Goal: Contribute content: Add original content to the website for others to see

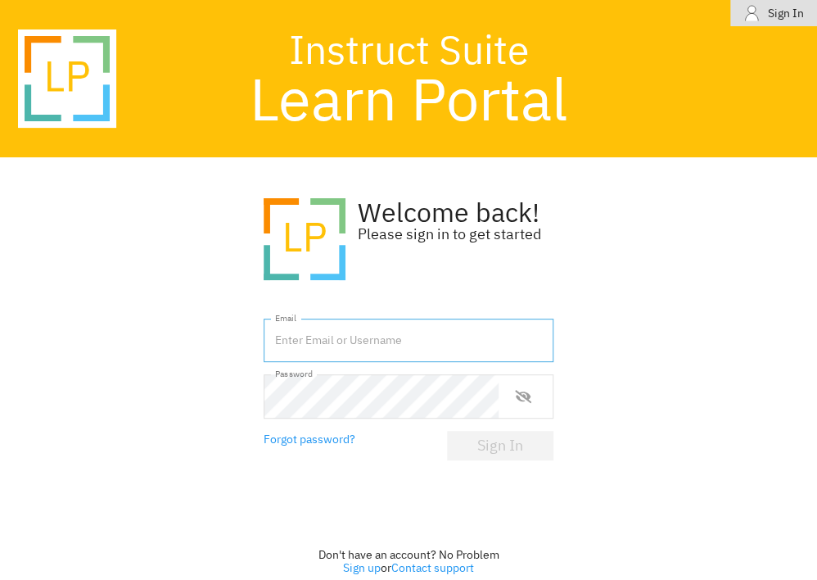
click at [448, 344] on input "text" at bounding box center [409, 340] width 290 height 44
type input "[EMAIL_ADDRESS][DOMAIN_NAME]"
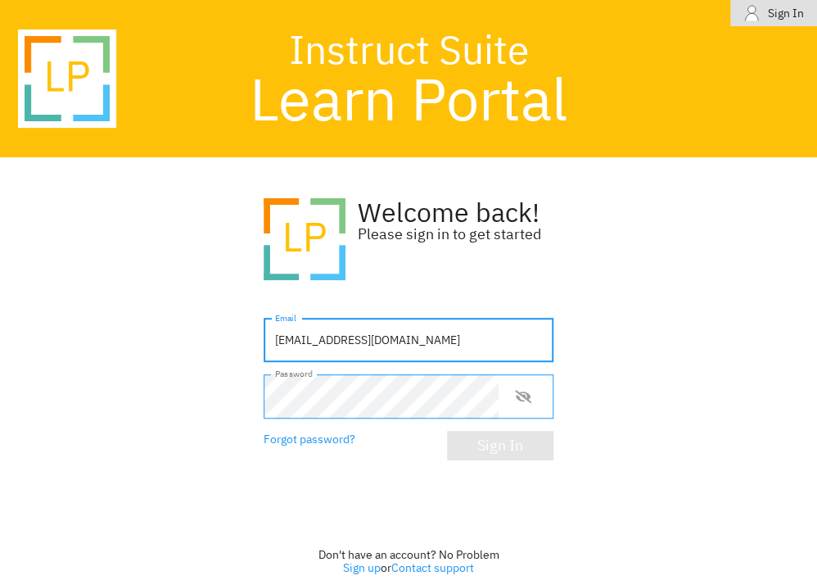
click at [521, 454] on div "Sign In" at bounding box center [500, 445] width 46 height 16
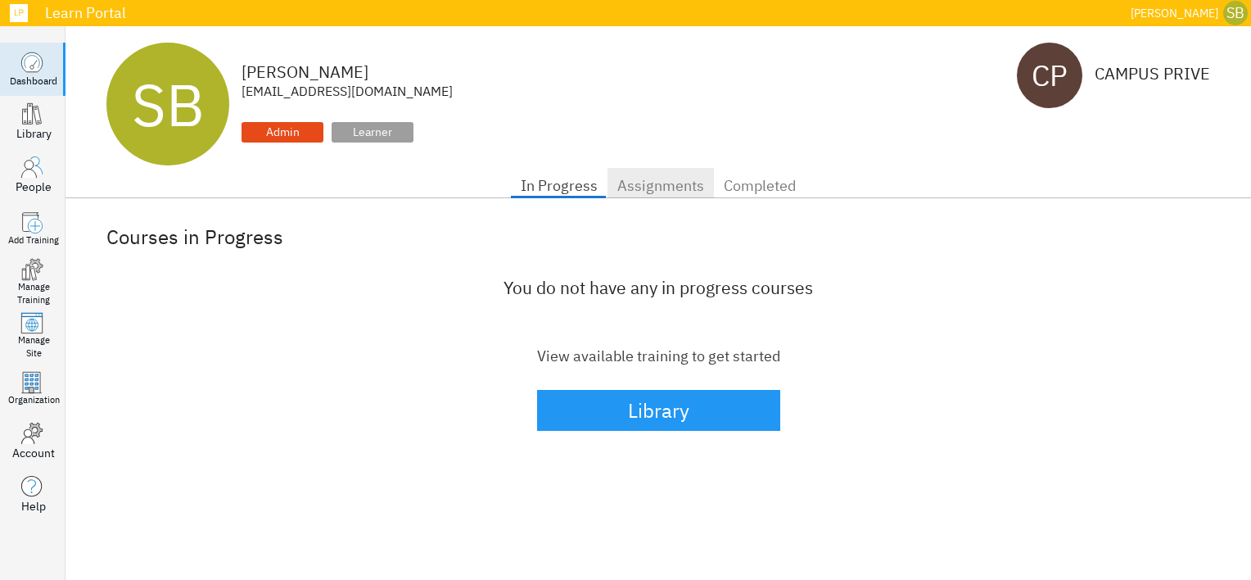
click at [650, 178] on span "Assignments" at bounding box center [660, 186] width 87 height 26
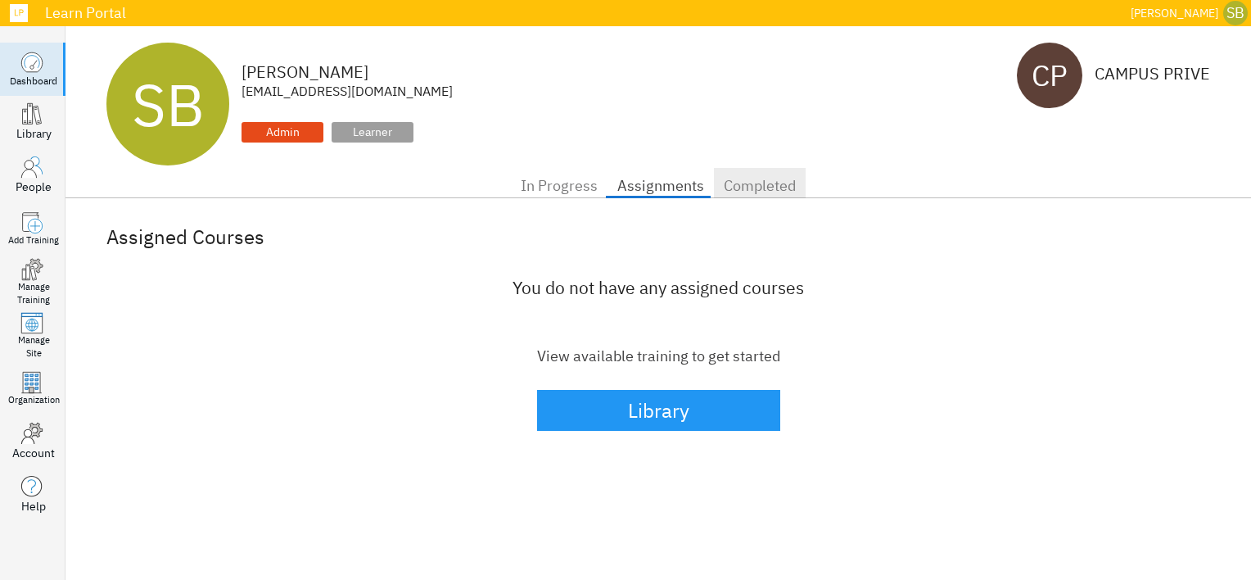
click at [755, 189] on span "Completed" at bounding box center [760, 186] width 72 height 26
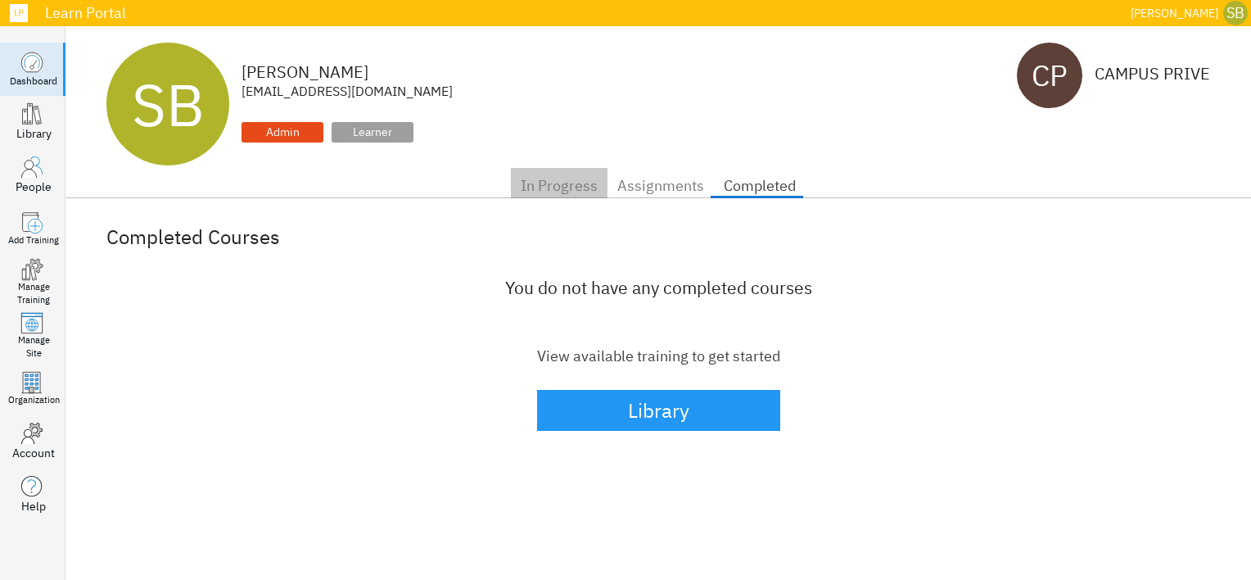
click at [562, 193] on span "In Progress" at bounding box center [559, 186] width 77 height 26
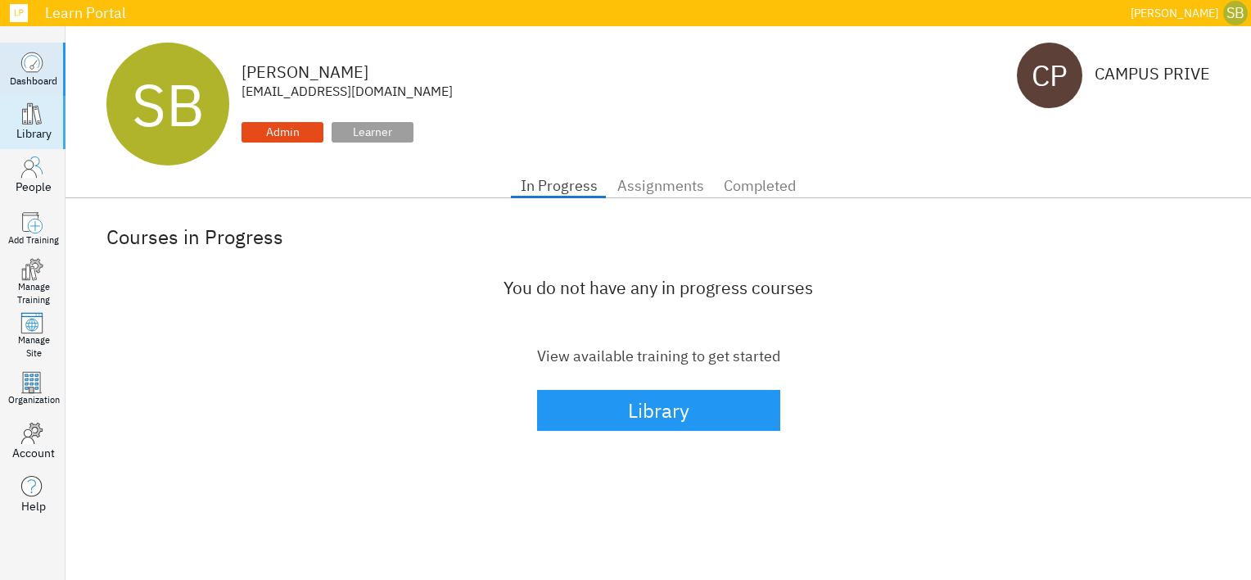
click at [49, 133] on div "Library" at bounding box center [33, 133] width 35 height 16
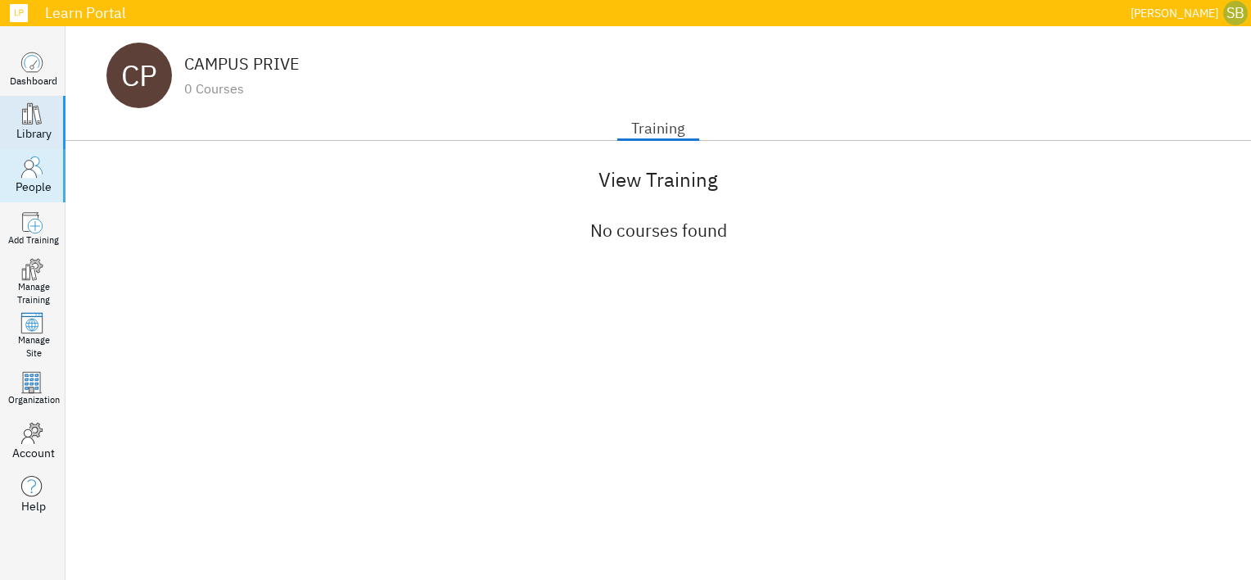
click at [47, 184] on div "People" at bounding box center [34, 186] width 36 height 16
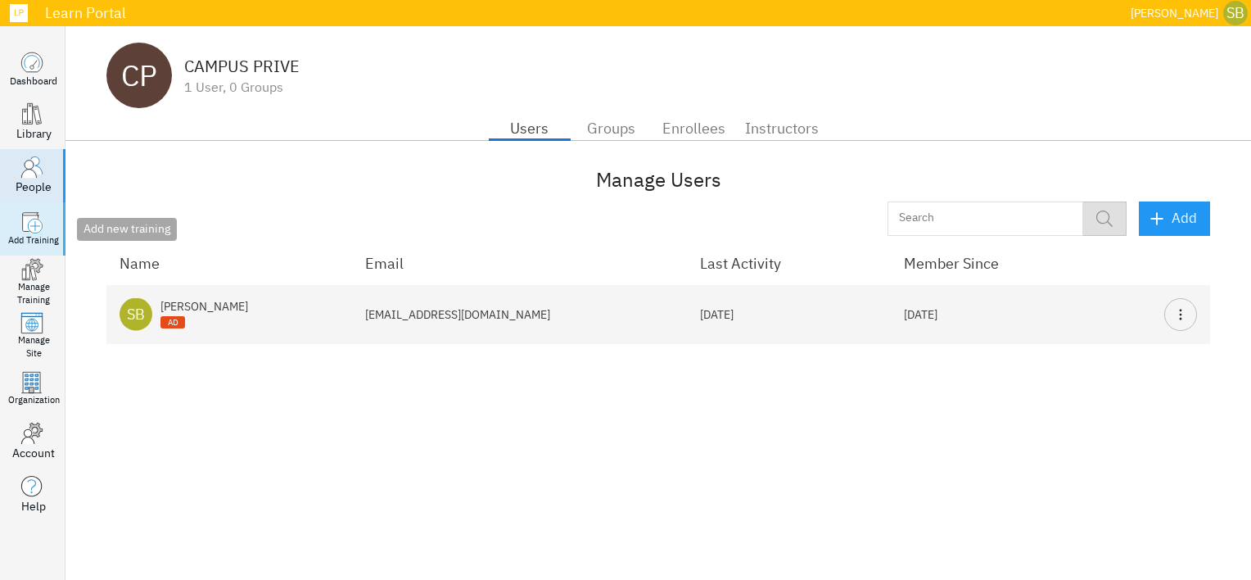
click at [44, 225] on link ".add-course_svg__st6{display:none}.add-course_svg__st7{display:inline} Add Trai…" at bounding box center [33, 228] width 66 height 53
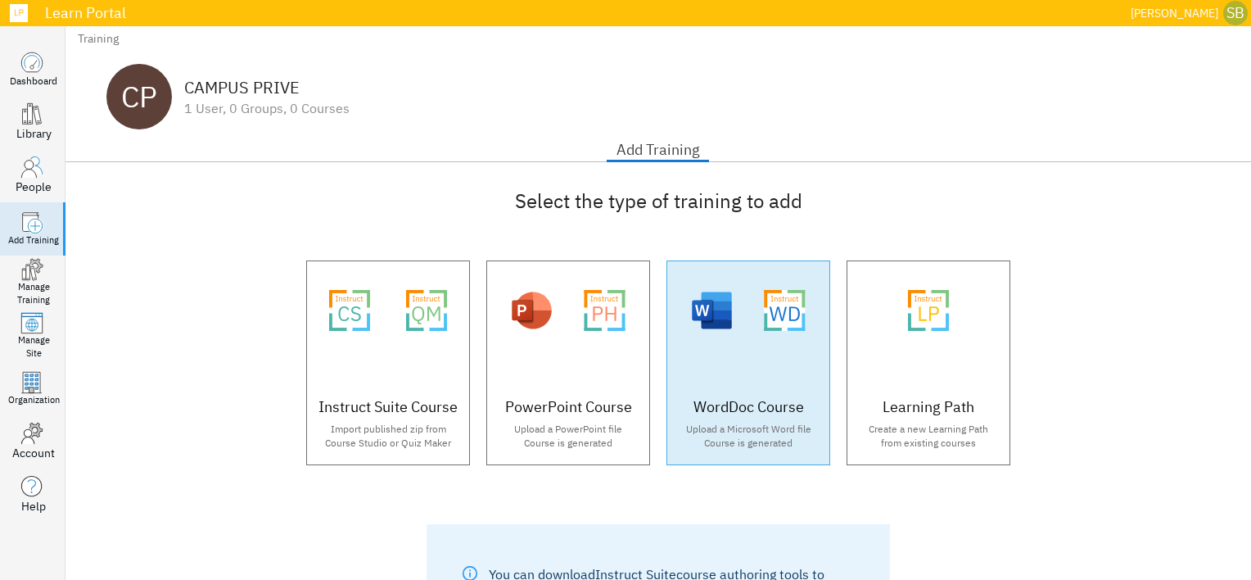
click at [733, 347] on div ".microsoft-word-logo_svg__cls-6{isolation:isolate;opacity:.2} .instruct-word-ht…" at bounding box center [748, 310] width 162 height 98
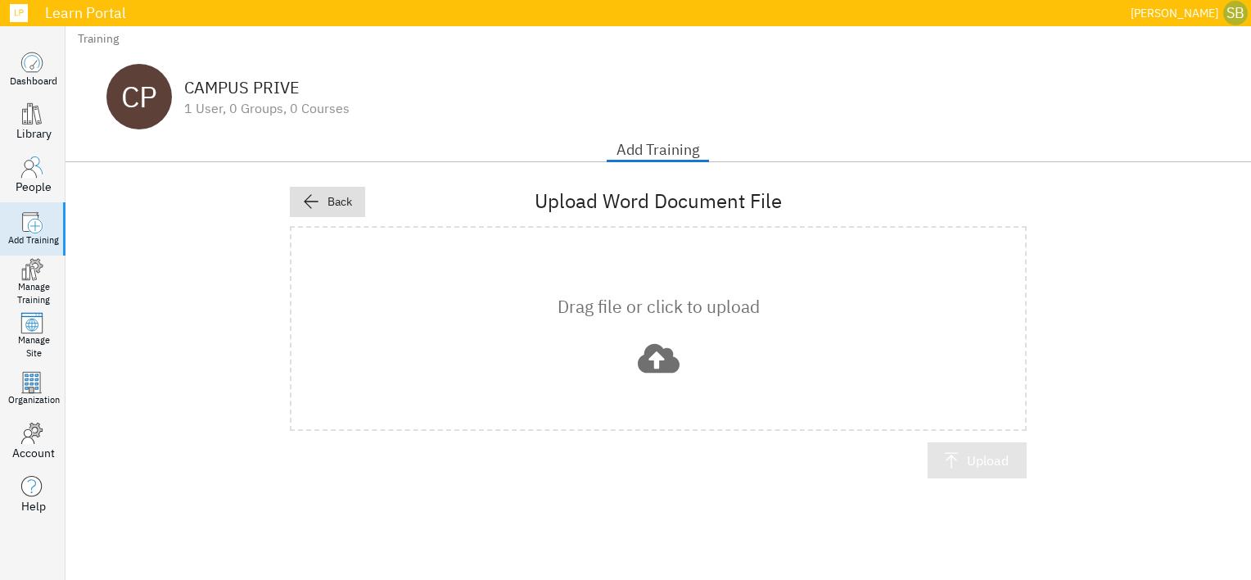
click at [816, 468] on span "Upload" at bounding box center [977, 460] width 63 height 23
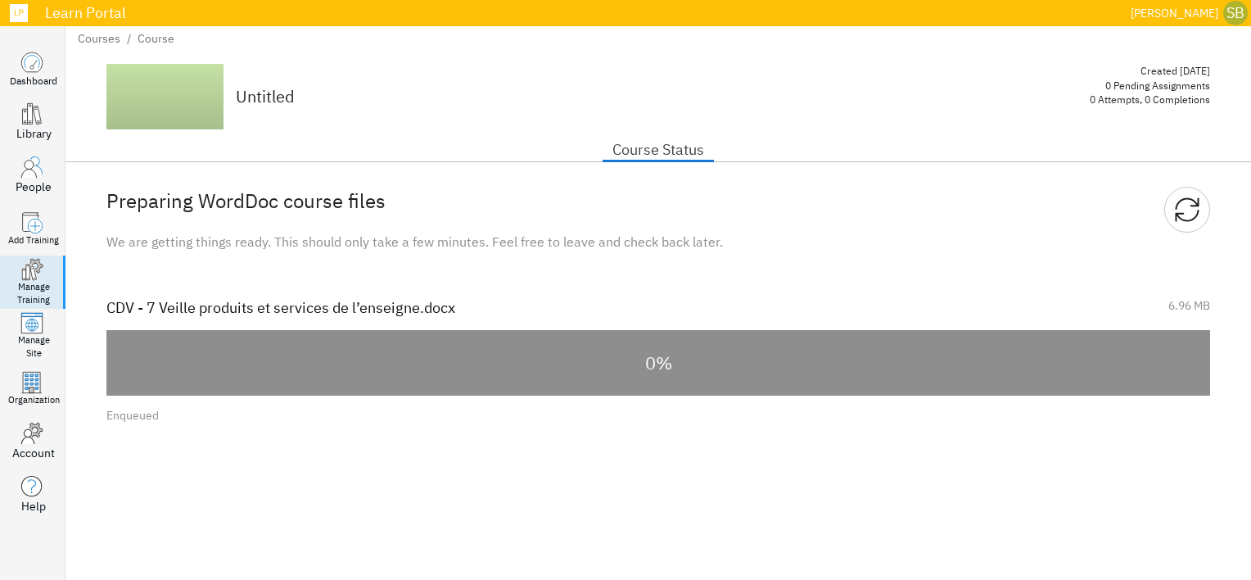
click at [262, 256] on div "Preparing WordDoc course files We are getting things ready. This should only ta…" at bounding box center [658, 311] width 1104 height 248
click at [599, 269] on div "Preparing WordDoc course files We are getting things ready. This should only ta…" at bounding box center [658, 311] width 1104 height 248
drag, startPoint x: 155, startPoint y: 237, endPoint x: 174, endPoint y: 235, distance: 18.9
click at [157, 236] on div "We are getting things ready. This should only take a few minutes. Feel free to …" at bounding box center [658, 242] width 1104 height 19
click at [287, 236] on div "We are getting things ready. This should only take a few minutes. Feel free to …" at bounding box center [658, 242] width 1104 height 19
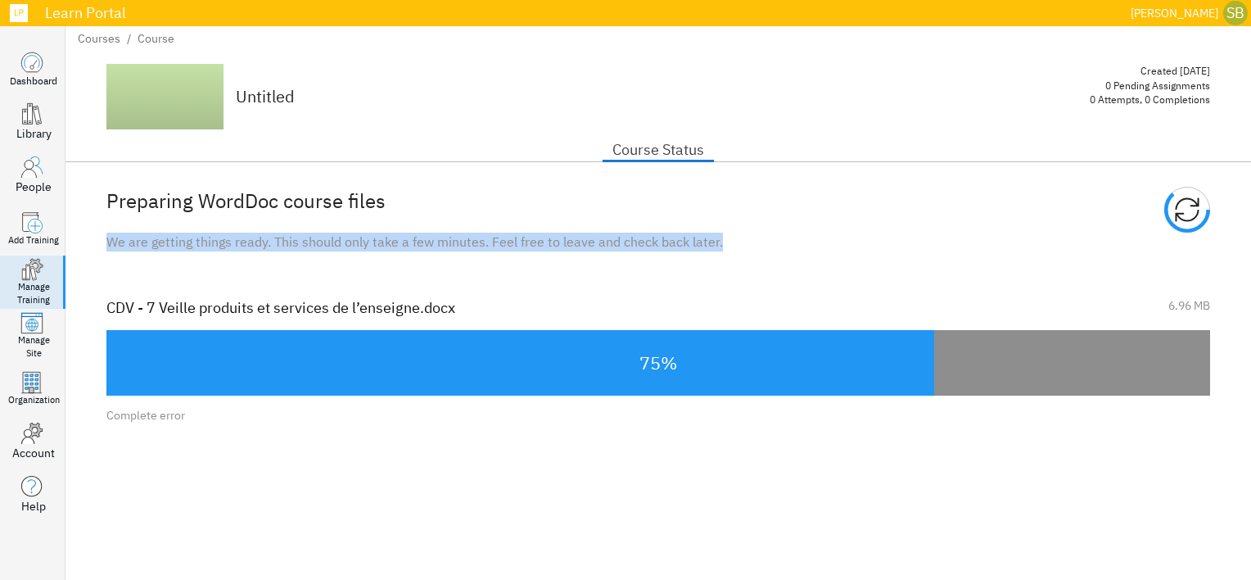
drag, startPoint x: 727, startPoint y: 237, endPoint x: 97, endPoint y: 255, distance: 629.9
click at [97, 255] on div "Preparing WordDoc course files We are getting things ready. This should only ta…" at bounding box center [659, 371] width 1186 height 418
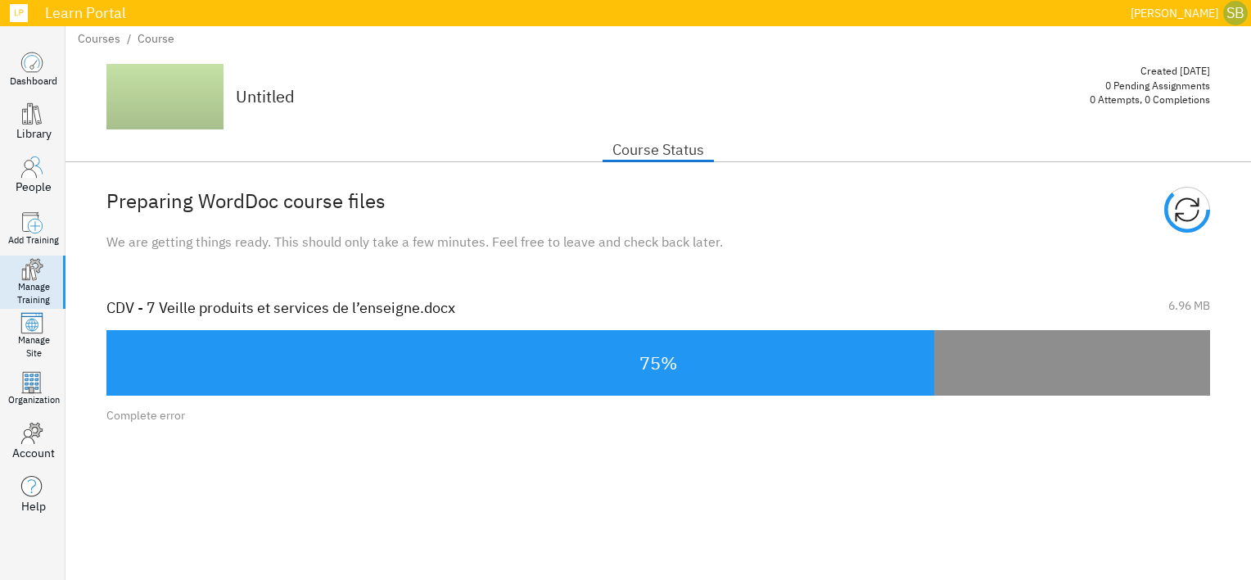
drag, startPoint x: 97, startPoint y: 255, endPoint x: 433, endPoint y: 297, distance: 338.3
click at [433, 297] on div "CDV - 7 Veille produits et services de l’enseigne.docx" at bounding box center [280, 307] width 349 height 21
click at [630, 478] on div "Preparing WordDoc course files We are getting things ready. This should only ta…" at bounding box center [659, 371] width 1186 height 418
click at [804, 488] on div "Preparing WordDoc course files We are getting things ready. This should only ta…" at bounding box center [659, 371] width 1186 height 418
click at [816, 370] on div "75%" at bounding box center [658, 363] width 1104 height 66
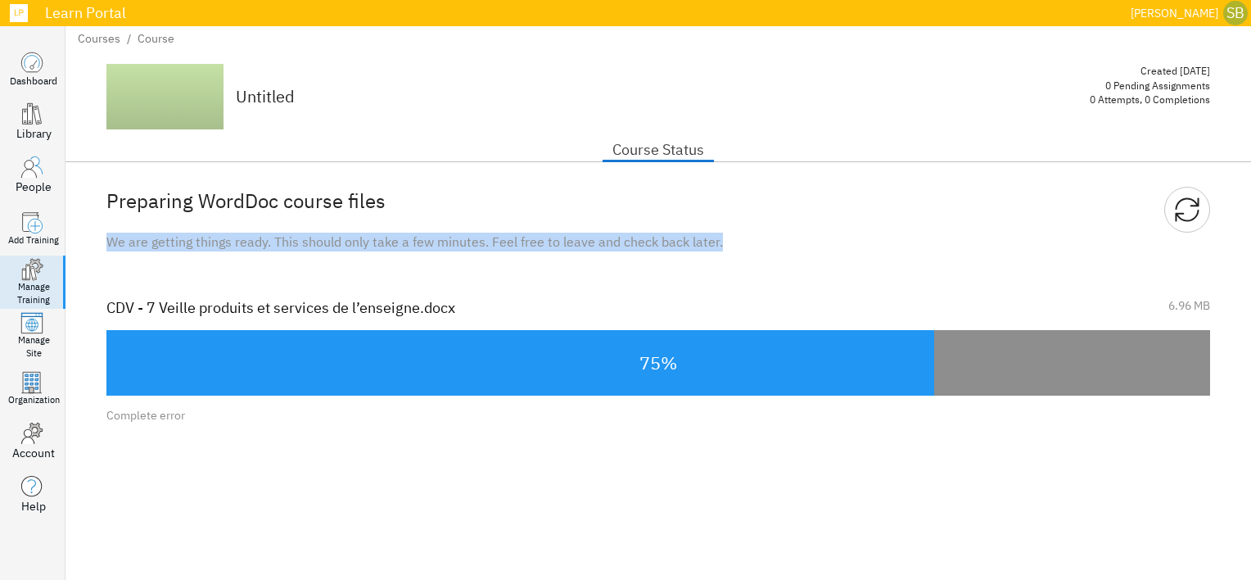
drag, startPoint x: 725, startPoint y: 237, endPoint x: 99, endPoint y: 242, distance: 626.4
click at [99, 242] on div "Preparing WordDoc course files We are getting things ready. This should only ta…" at bounding box center [659, 371] width 1186 height 418
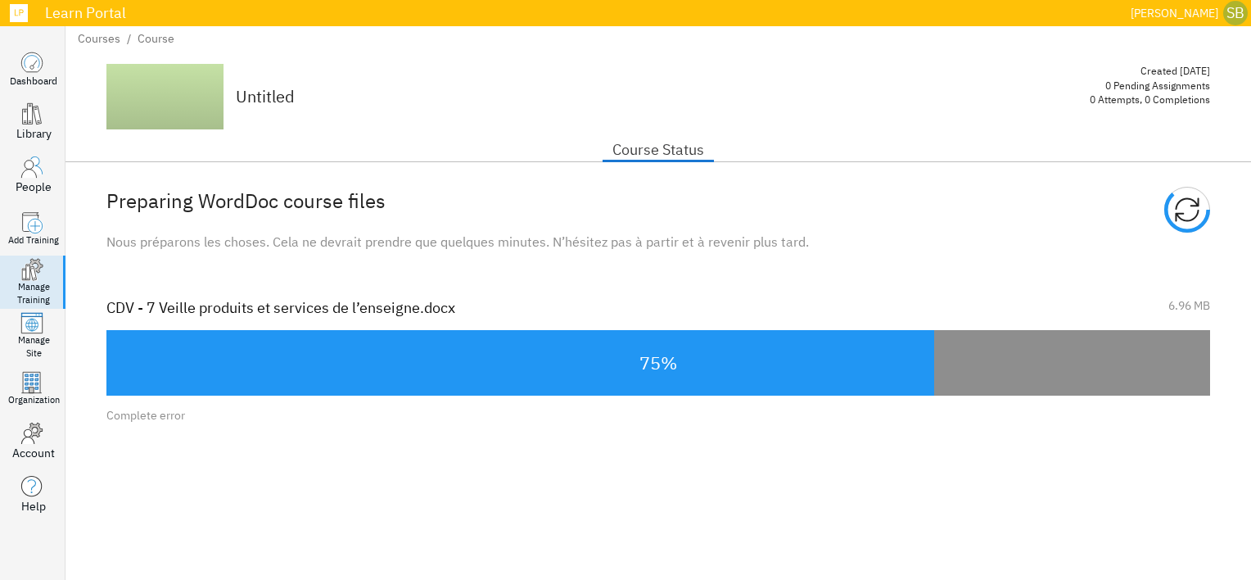
click at [541, 278] on div "Preparing WordDoc course files Nous préparons les choses. Cela ne devrait prend…" at bounding box center [658, 311] width 1104 height 248
click at [816, 231] on div "Preparing WordDoc course files" at bounding box center [658, 210] width 1104 height 46
click at [816, 373] on div at bounding box center [520, 363] width 828 height 66
click at [771, 357] on div at bounding box center [520, 363] width 828 height 66
click at [816, 146] on div "Course Status" at bounding box center [659, 145] width 1186 height 33
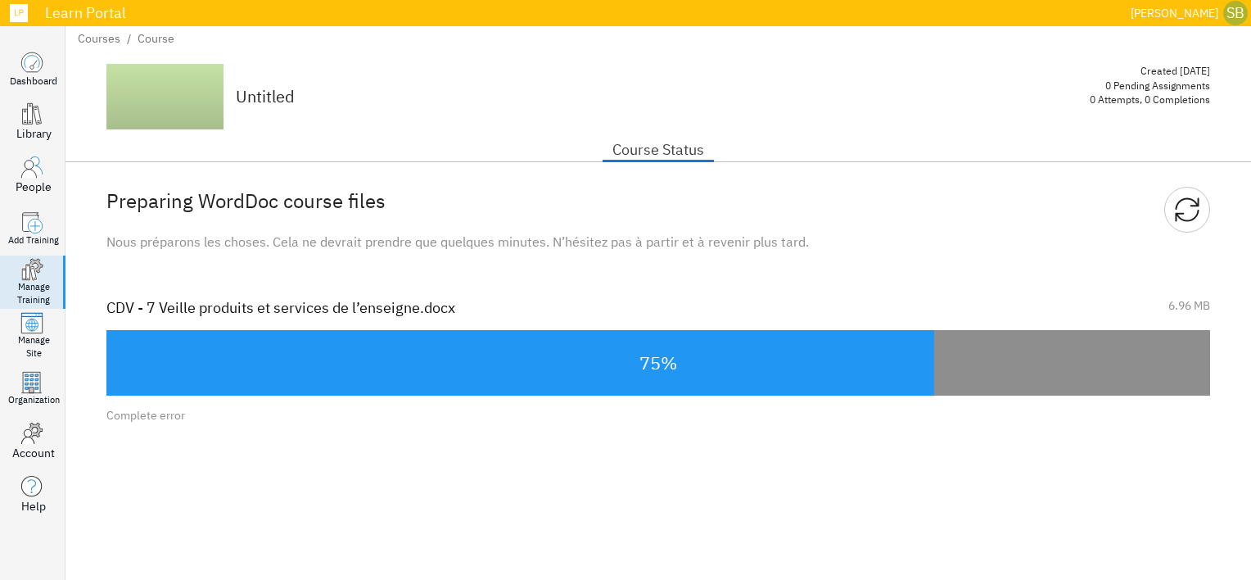
click at [816, 260] on div "Preparing WordDoc course files Nous préparons les choses. Cela ne devrait prend…" at bounding box center [658, 311] width 1104 height 248
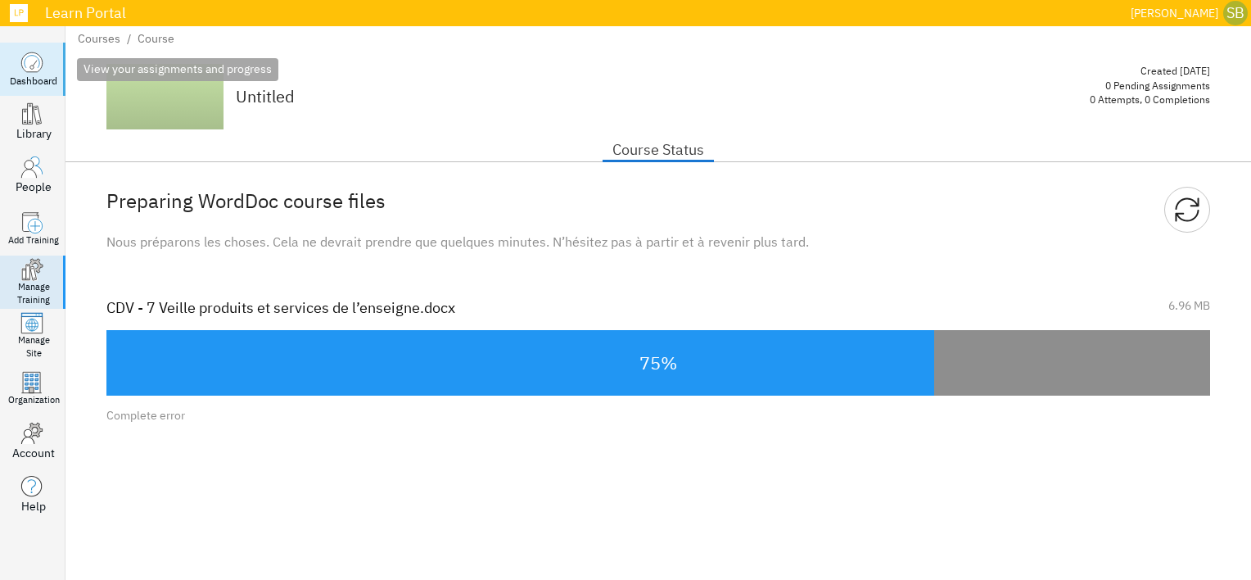
click at [33, 66] on icon at bounding box center [32, 65] width 7 height 9
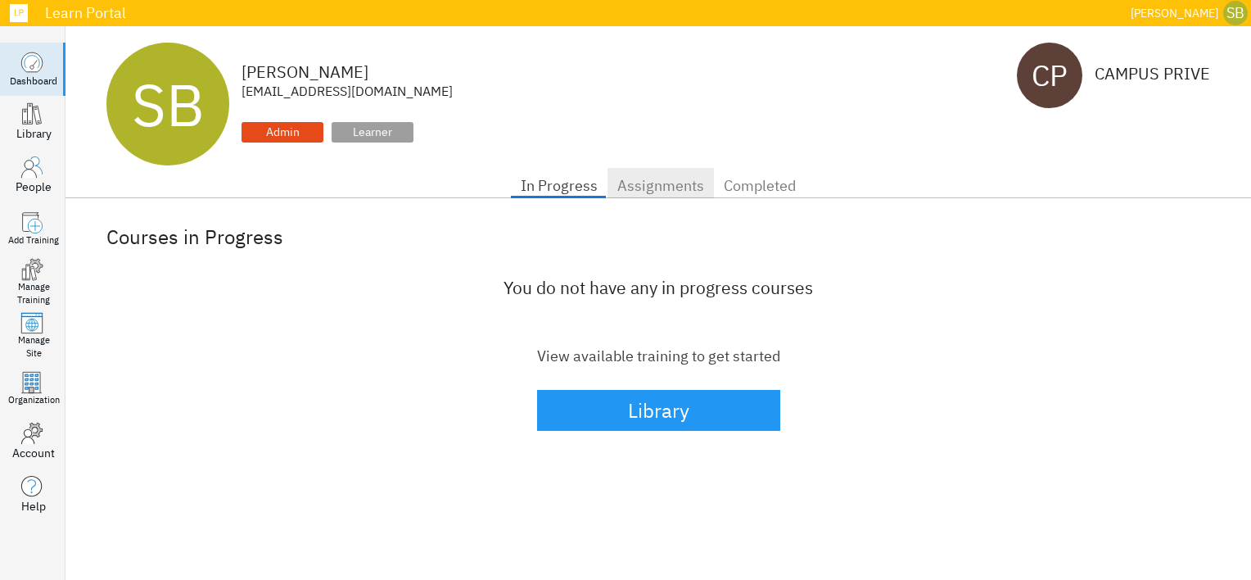
click at [668, 188] on span "Assignments" at bounding box center [660, 186] width 87 height 26
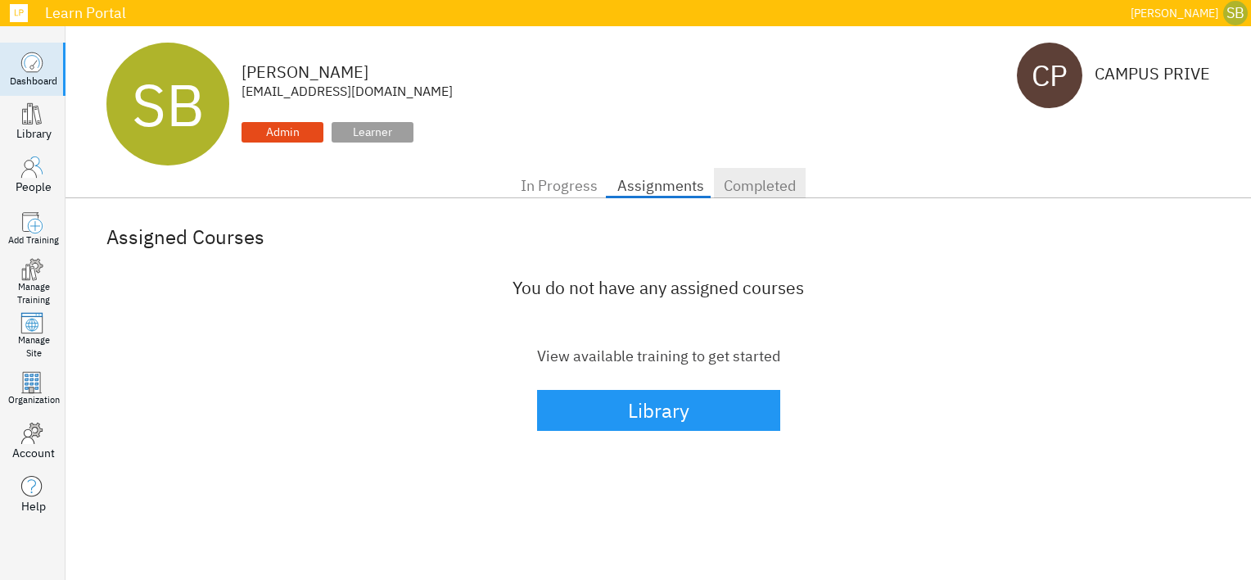
click at [780, 186] on span "Completed" at bounding box center [760, 186] width 72 height 26
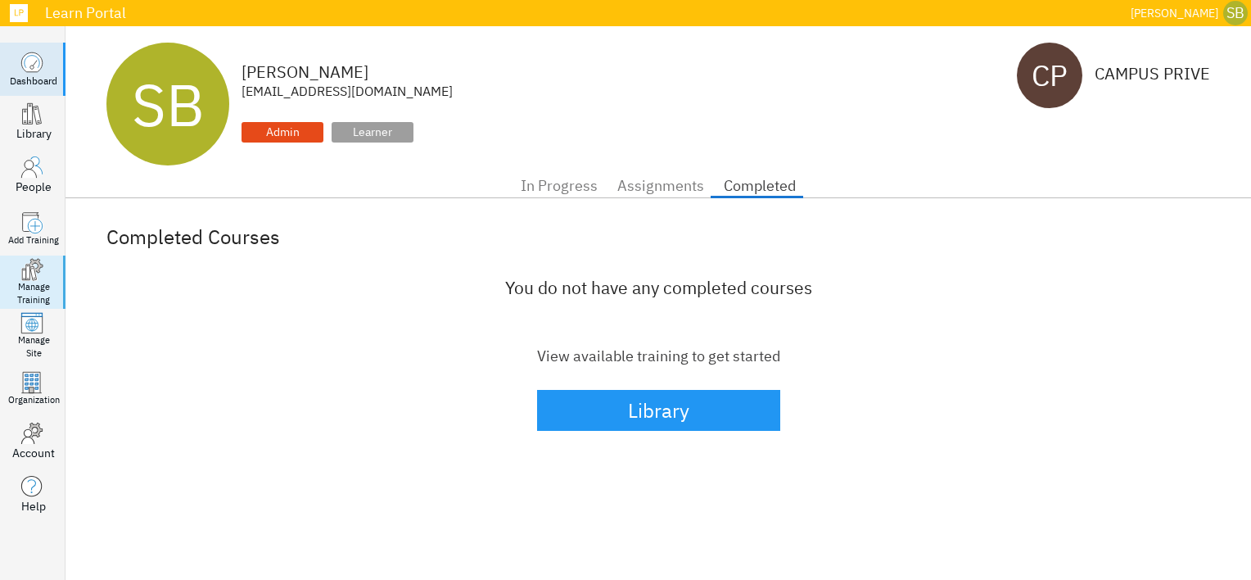
click at [36, 298] on div "Manage Training" at bounding box center [33, 293] width 33 height 25
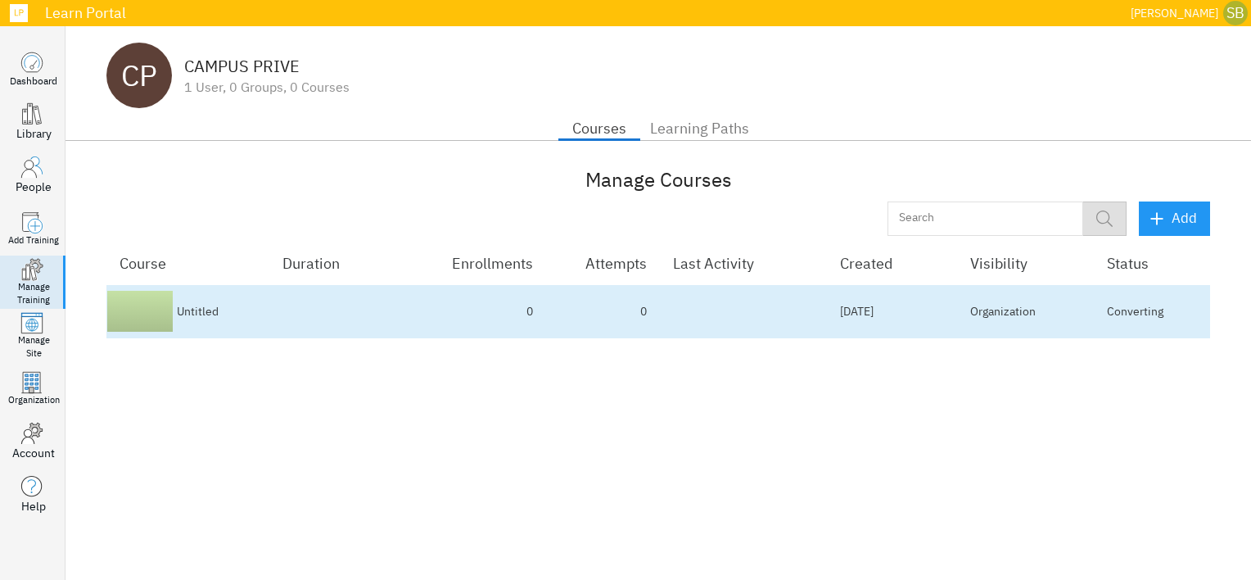
click at [816, 325] on td "Converting" at bounding box center [1152, 311] width 116 height 53
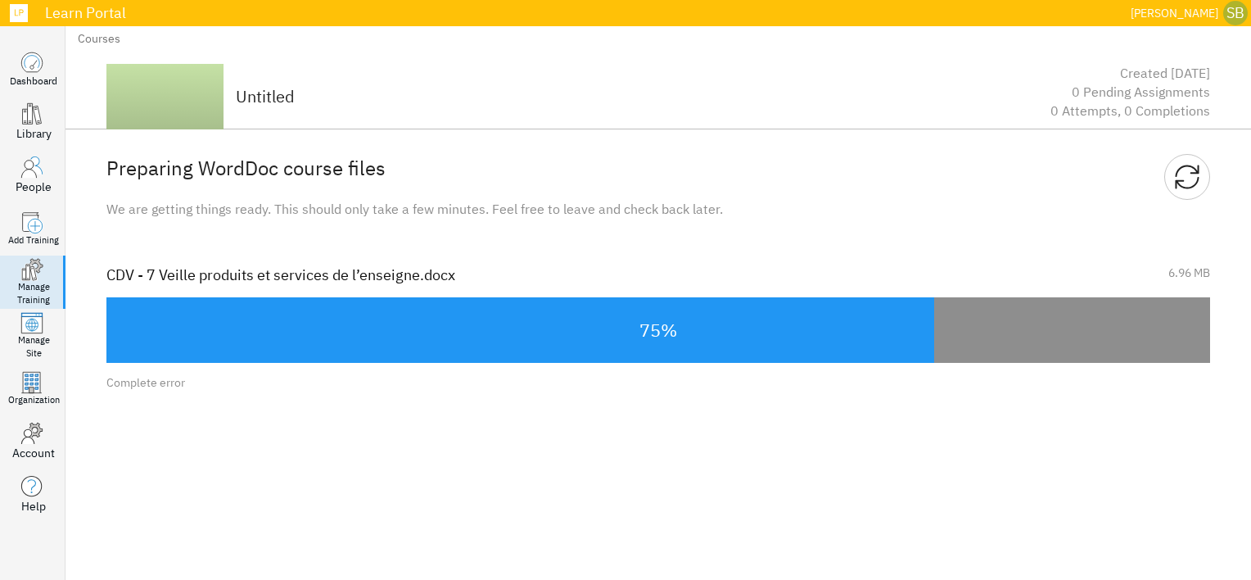
click at [796, 328] on div at bounding box center [520, 330] width 828 height 66
drag, startPoint x: 969, startPoint y: 334, endPoint x: 978, endPoint y: 337, distance: 9.6
click at [816, 334] on div "75%" at bounding box center [658, 330] width 1104 height 66
click at [816, 347] on div "75%" at bounding box center [658, 330] width 1104 height 66
click at [816, 180] on icon "button" at bounding box center [1187, 177] width 25 height 25
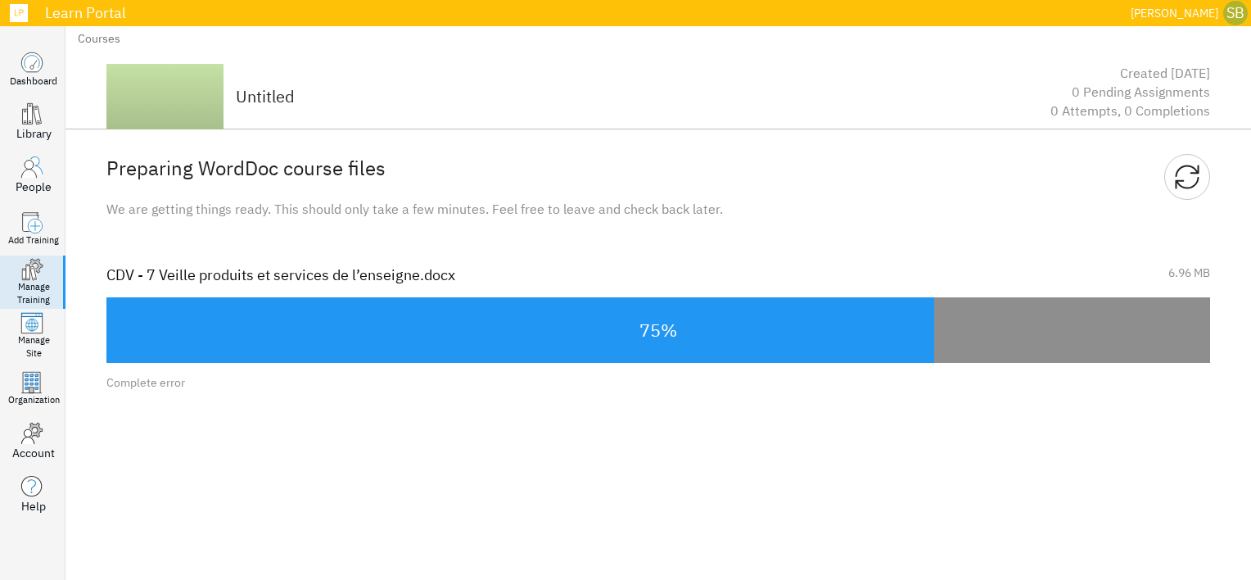
click at [174, 385] on div "Complete error" at bounding box center [658, 382] width 1104 height 16
click at [228, 386] on div "Complete error" at bounding box center [658, 382] width 1104 height 16
click at [743, 308] on div at bounding box center [520, 330] width 828 height 66
click at [550, 179] on div "Preparing WordDoc course files" at bounding box center [658, 177] width 1104 height 46
